Goal: Task Accomplishment & Management: Complete application form

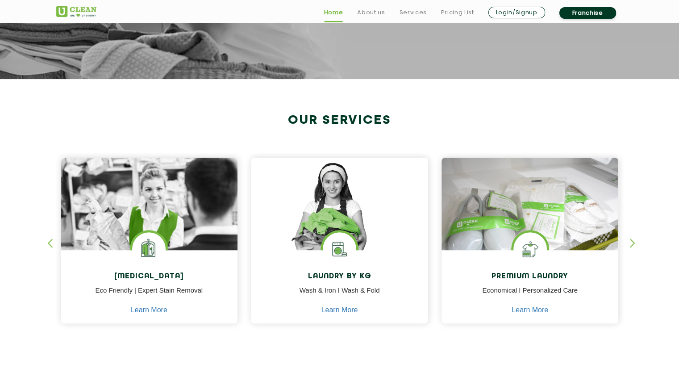
scroll to position [266, 0]
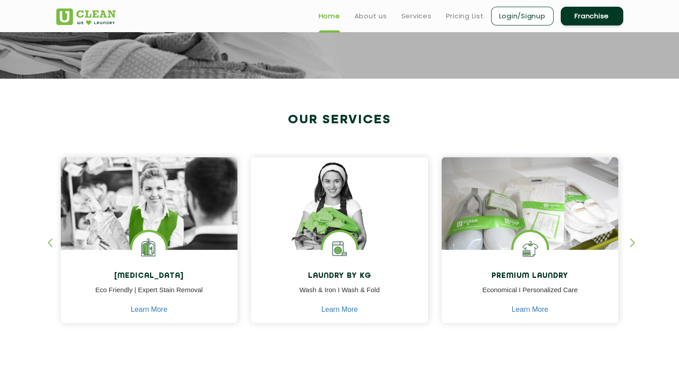
click at [5, 250] on section "Our Services [MEDICAL_DATA] Eco Friendly | Expert Stain Removal Learn More [MED…" at bounding box center [339, 228] width 679 height 298
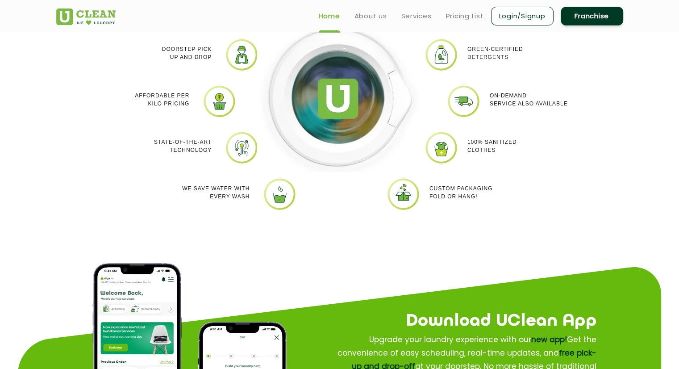
scroll to position [844, 0]
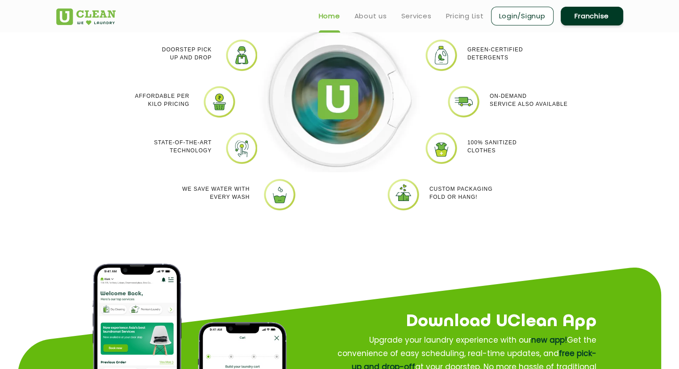
drag, startPoint x: 5, startPoint y: 251, endPoint x: 239, endPoint y: 167, distance: 249.0
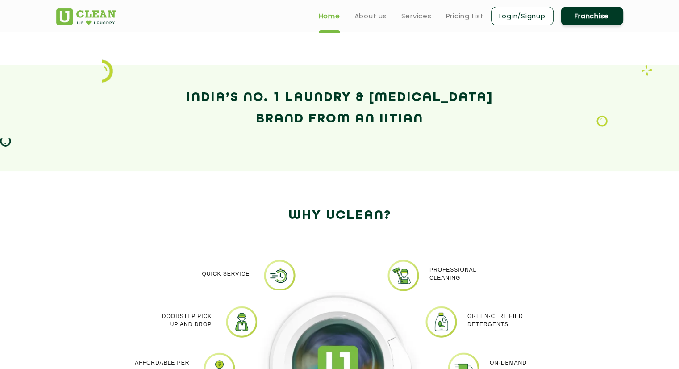
scroll to position [576, 0]
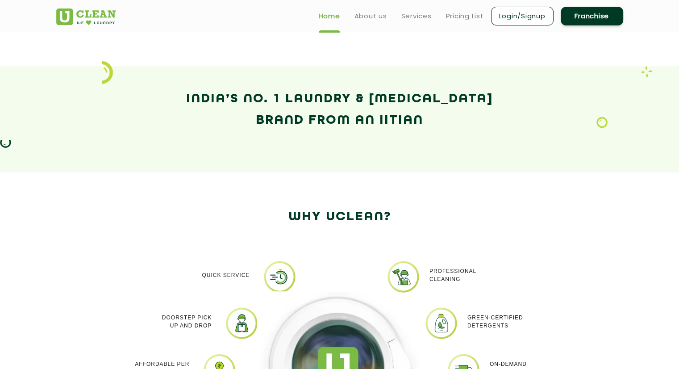
click at [157, 220] on h2 "Why Uclean?" at bounding box center [339, 216] width 567 height 21
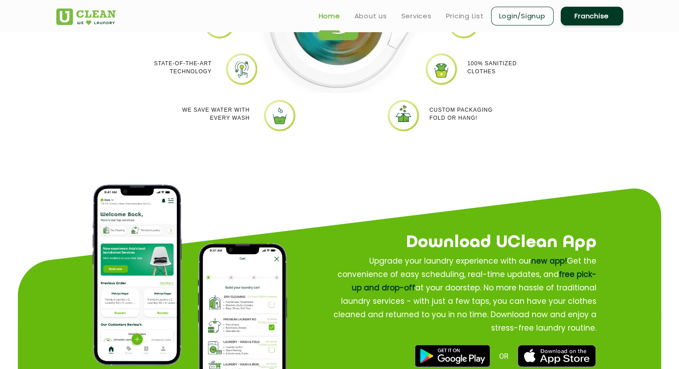
scroll to position [923, 0]
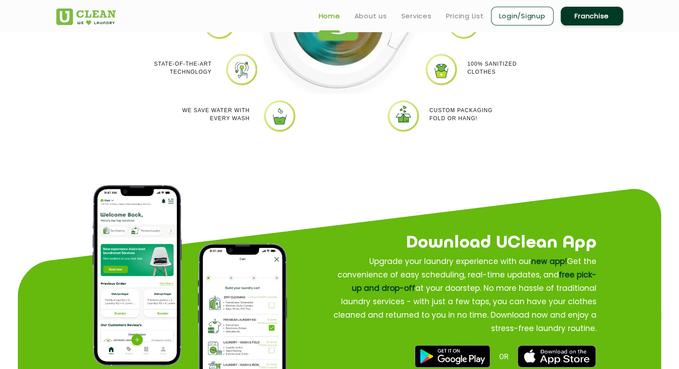
click at [448, 172] on section "Why Uclean? Quick Service Doorstep Pick up and Drop Affordable per kilo pricing…" at bounding box center [339, 9] width 679 height 367
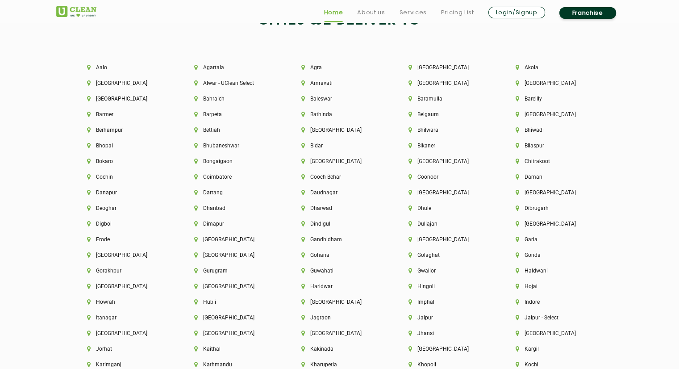
scroll to position [1943, 0]
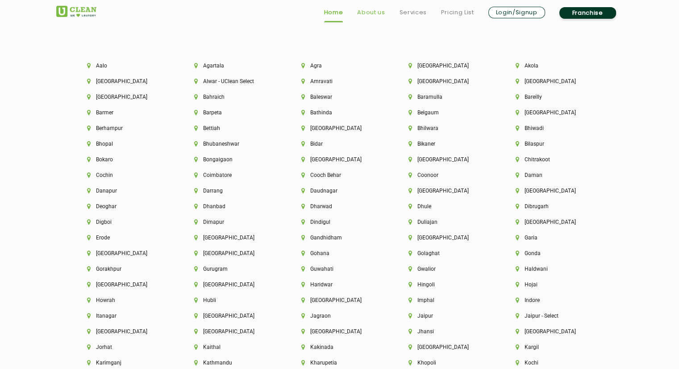
click at [368, 13] on link "About us" at bounding box center [371, 12] width 28 height 11
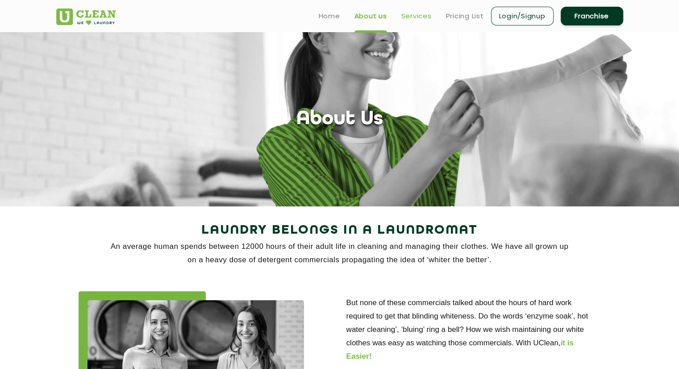
click at [418, 14] on link "Services" at bounding box center [416, 16] width 30 height 11
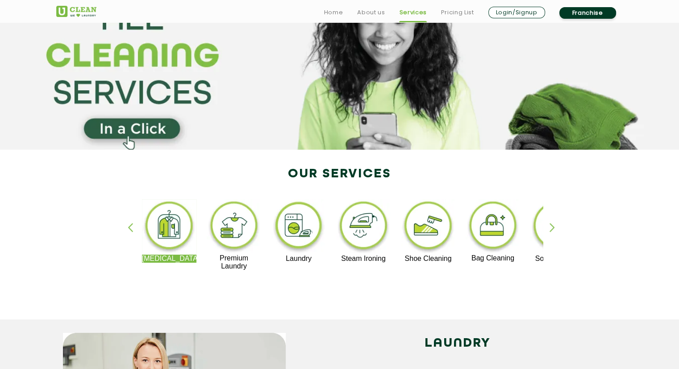
scroll to position [61, 0]
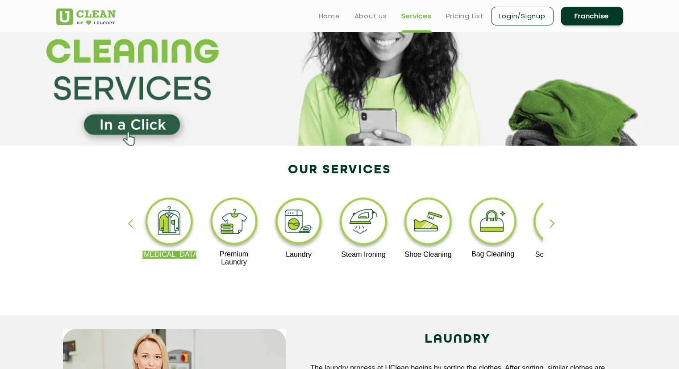
click at [550, 227] on div "button" at bounding box center [556, 231] width 13 height 25
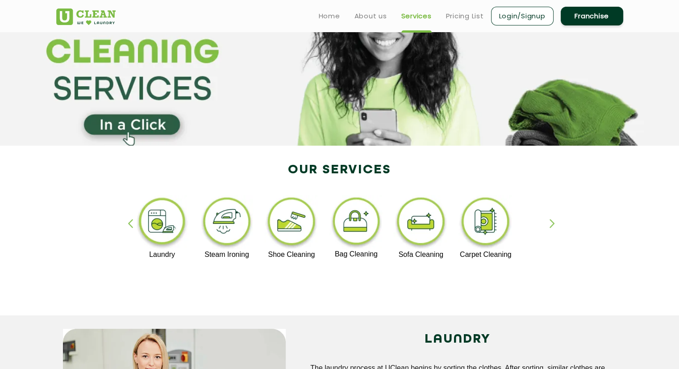
click at [550, 227] on div "button" at bounding box center [556, 231] width 13 height 25
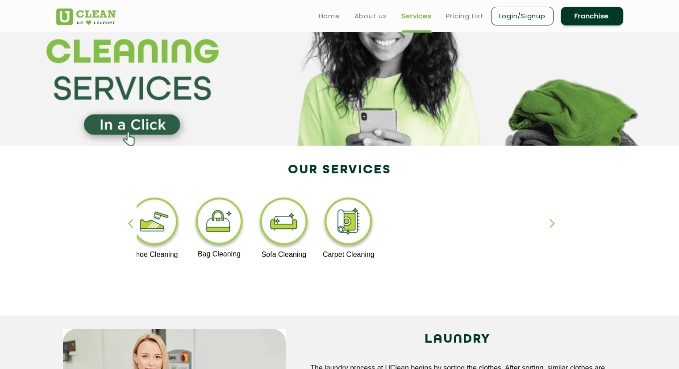
click at [128, 225] on div "button" at bounding box center [134, 231] width 13 height 25
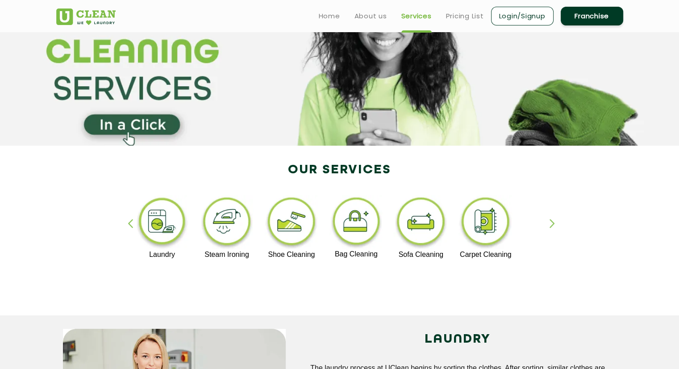
click at [128, 225] on div "button" at bounding box center [134, 231] width 13 height 25
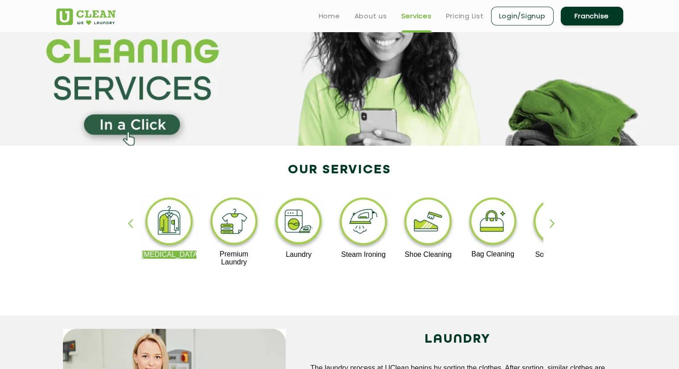
click at [128, 225] on div "button" at bounding box center [134, 231] width 13 height 25
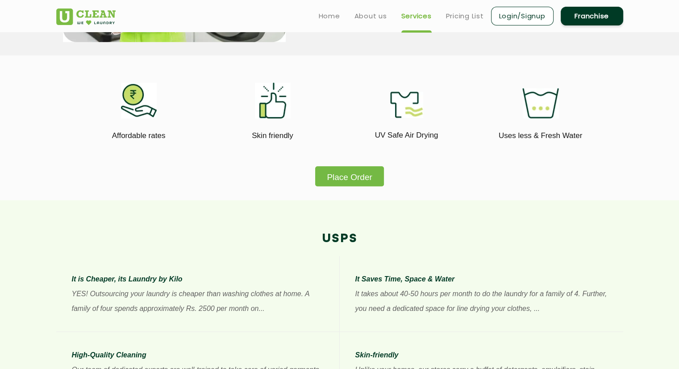
scroll to position [454, 0]
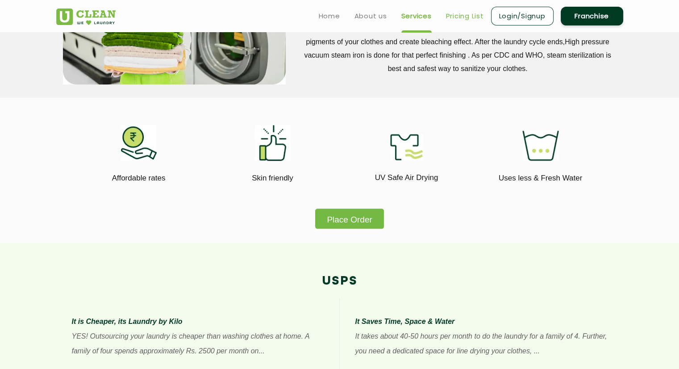
click at [480, 17] on link "Pricing List" at bounding box center [465, 16] width 38 height 11
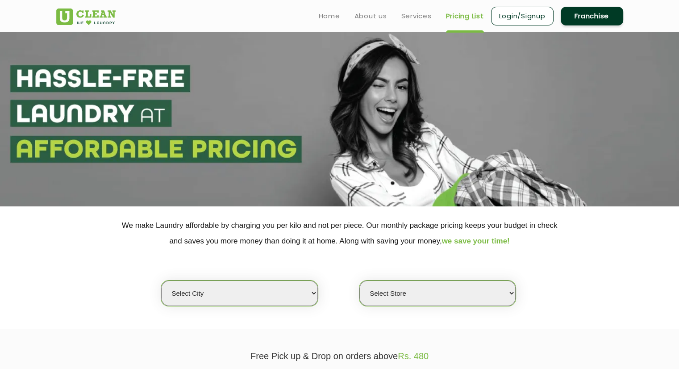
click at [517, 16] on link "Login/Signup" at bounding box center [522, 16] width 63 height 19
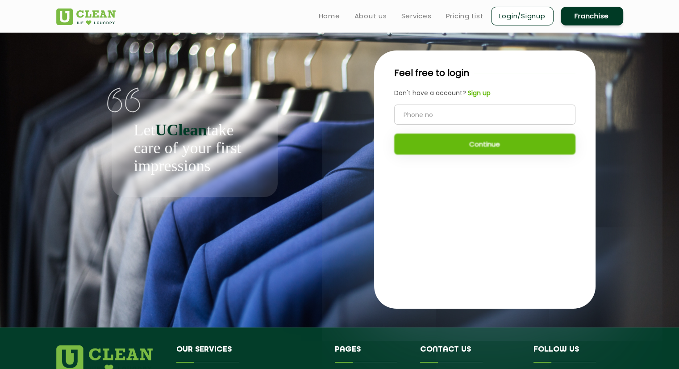
click at [454, 117] on input "tel" at bounding box center [484, 114] width 181 height 20
click at [478, 89] on b "Sign up" at bounding box center [479, 92] width 23 height 9
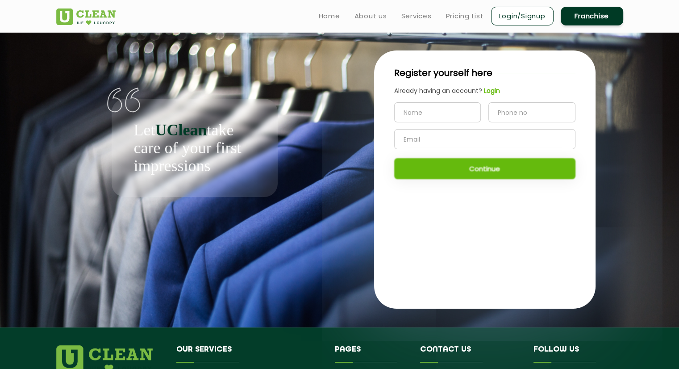
click at [436, 109] on input "text" at bounding box center [437, 112] width 87 height 20
type input "S"
type input "[PERSON_NAME]"
click at [505, 110] on input "tel" at bounding box center [531, 112] width 87 height 20
type input "9516303424"
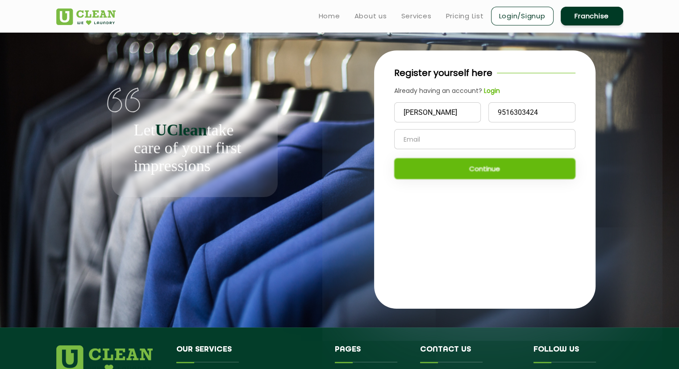
click at [493, 136] on input "text" at bounding box center [484, 139] width 181 height 20
type input "p"
type input "[EMAIL_ADDRESS][DOMAIN_NAME]"
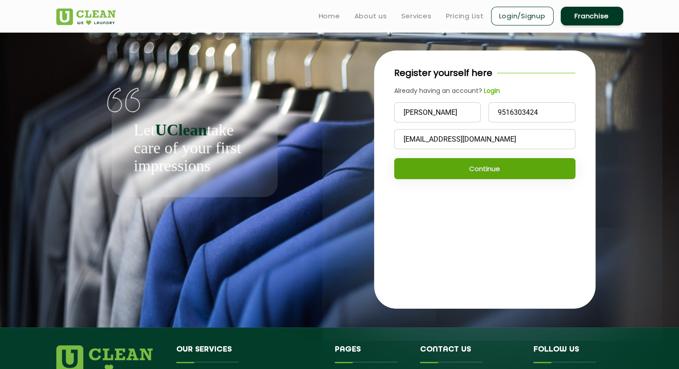
click at [491, 172] on button "Continue" at bounding box center [484, 168] width 181 height 21
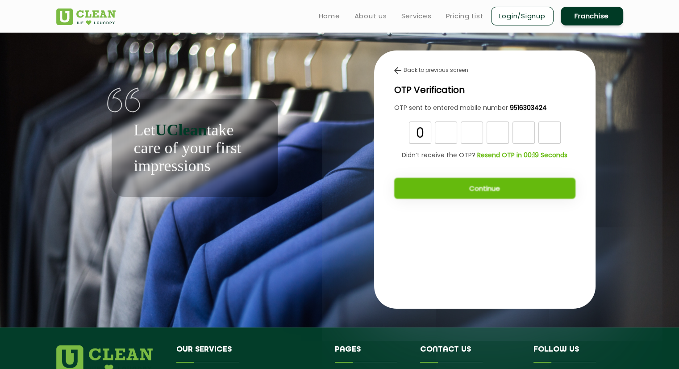
type input "0"
type input "1"
type input "7"
type input "3"
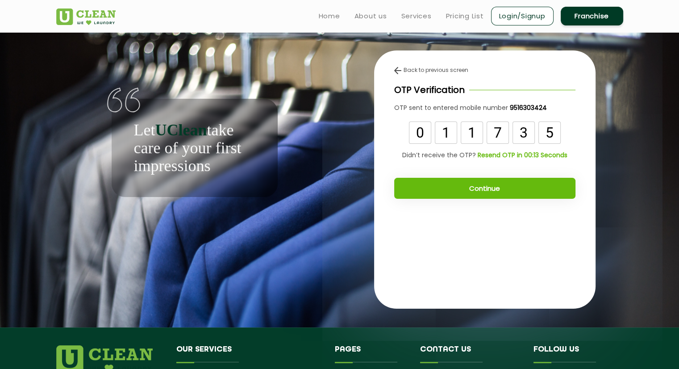
type input "5"
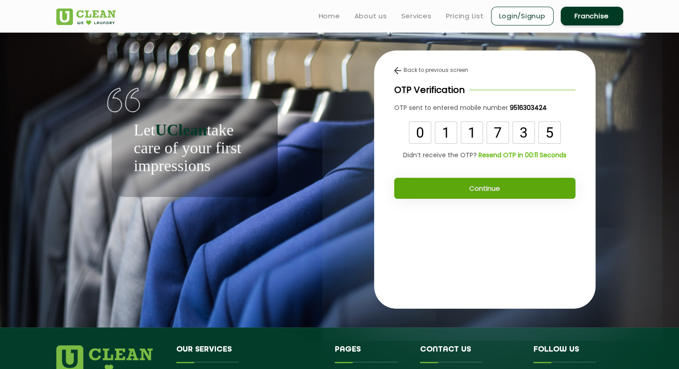
click at [425, 192] on button "Continue" at bounding box center [484, 188] width 181 height 21
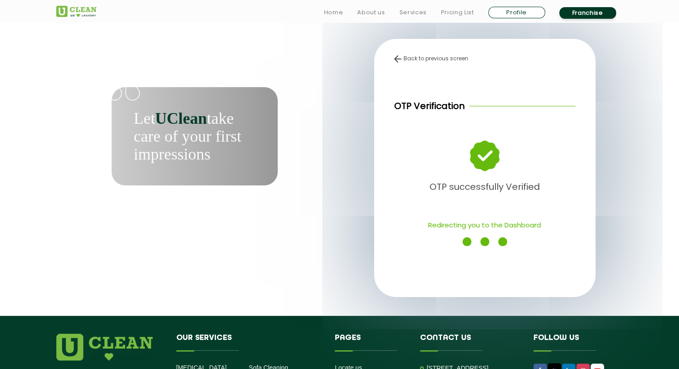
scroll to position [13, 0]
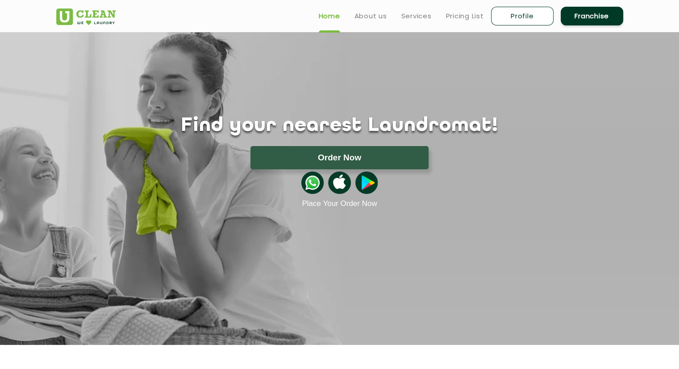
click at [571, 16] on link "Franchise" at bounding box center [592, 16] width 63 height 19
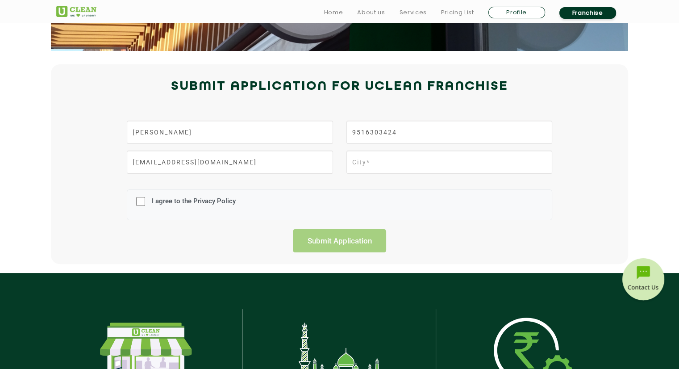
scroll to position [171, 0]
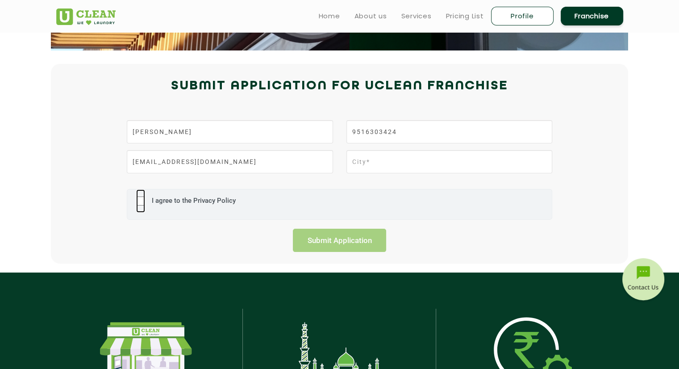
click at [141, 202] on input "I agree to the Privacy Policy" at bounding box center [140, 200] width 9 height 23
checkbox input "true"
click at [325, 236] on input "Submit Application" at bounding box center [340, 240] width 94 height 23
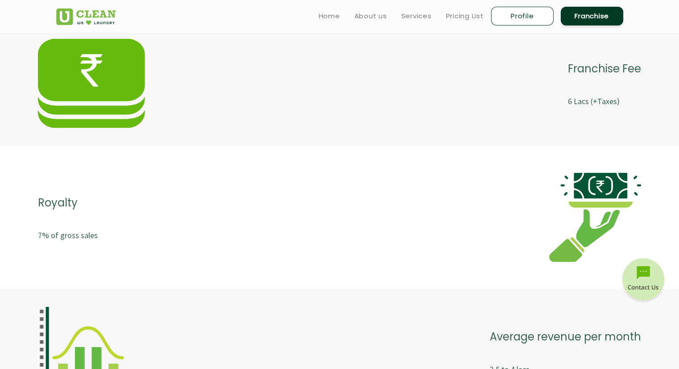
scroll to position [1775, 0]
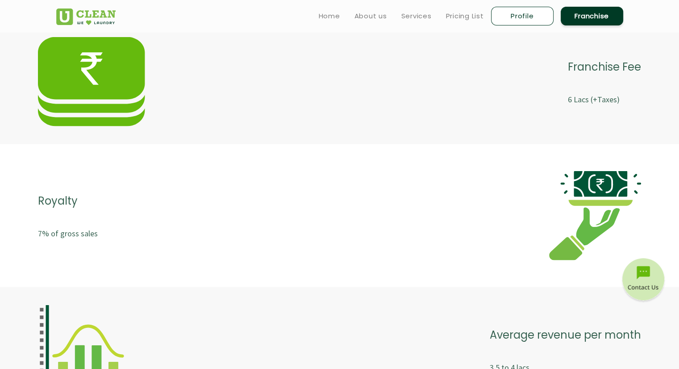
click at [325, 236] on div "Royalty 7% of gross sales" at bounding box center [339, 215] width 603 height 89
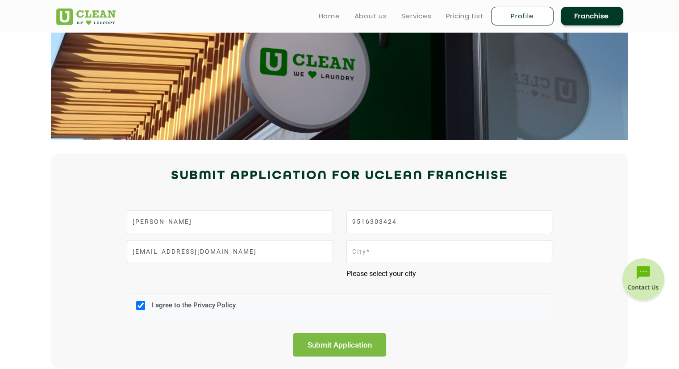
scroll to position [82, 0]
click at [626, 282] on img at bounding box center [643, 280] width 45 height 45
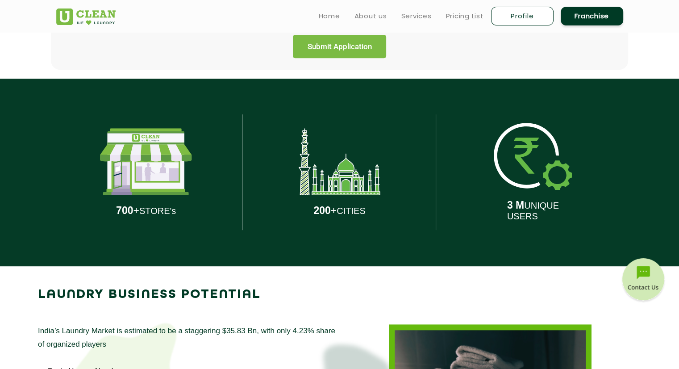
scroll to position [375, 0]
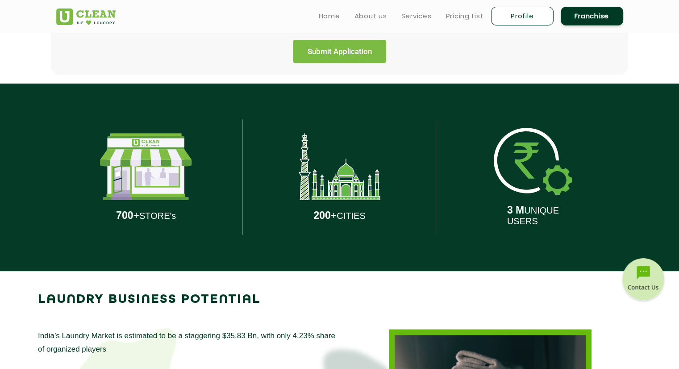
drag, startPoint x: 685, startPoint y: 0, endPoint x: 271, endPoint y: 16, distance: 415.1
click at [271, 16] on div "Home About us Services Pricing List Profile Franchise" at bounding box center [340, 14] width 580 height 24
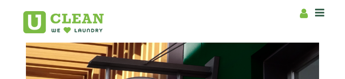
drag, startPoint x: 173, startPoint y: 2, endPoint x: 124, endPoint y: 20, distance: 52.4
click at [124, 20] on div at bounding box center [75, 19] width 104 height 29
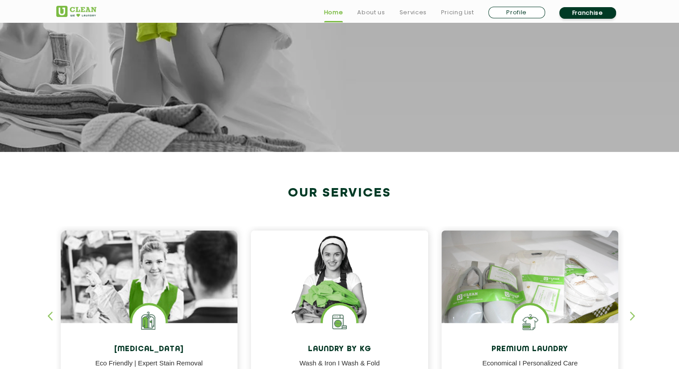
scroll to position [207, 0]
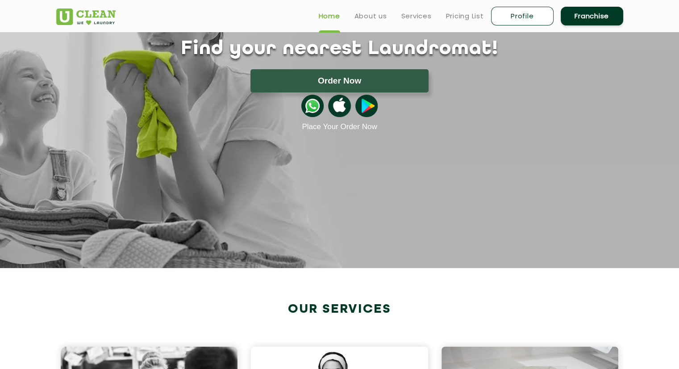
scroll to position [0, 0]
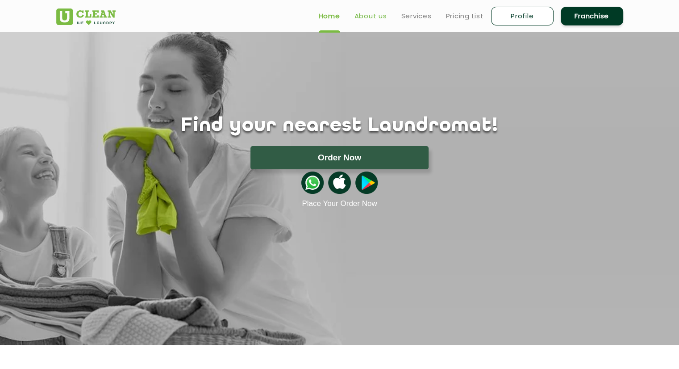
click at [362, 19] on link "About us" at bounding box center [370, 16] width 33 height 11
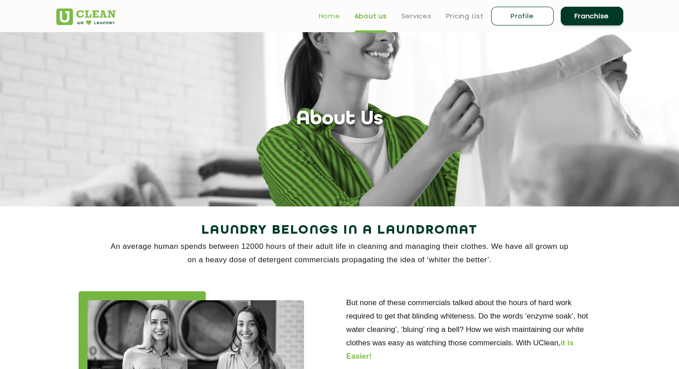
click at [332, 20] on link "Home" at bounding box center [329, 16] width 21 height 11
